Goal: Complete application form

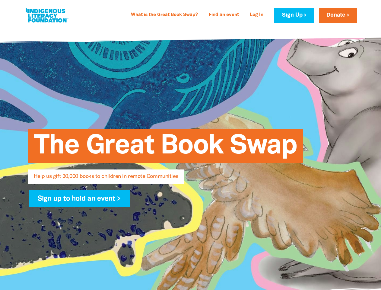
select select "US"
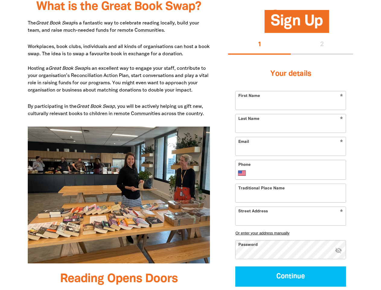
click at [191, 145] on img at bounding box center [119, 195] width 183 height 137
click at [260, 45] on button "1" at bounding box center [259, 44] width 63 height 19
click at [323, 45] on div "1 2" at bounding box center [290, 44] width 125 height 19
click at [291, 233] on button "Or enter your address manually" at bounding box center [291, 232] width 111 height 5
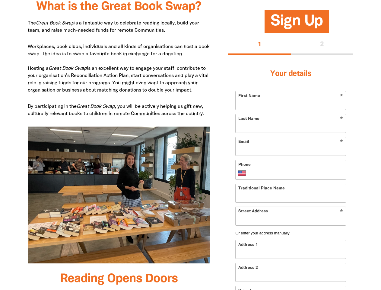
click at [339, 251] on input "Address 1" at bounding box center [291, 249] width 110 height 18
click at [291, 276] on input "Address 2" at bounding box center [291, 272] width 110 height 18
